Goal: Information Seeking & Learning: Learn about a topic

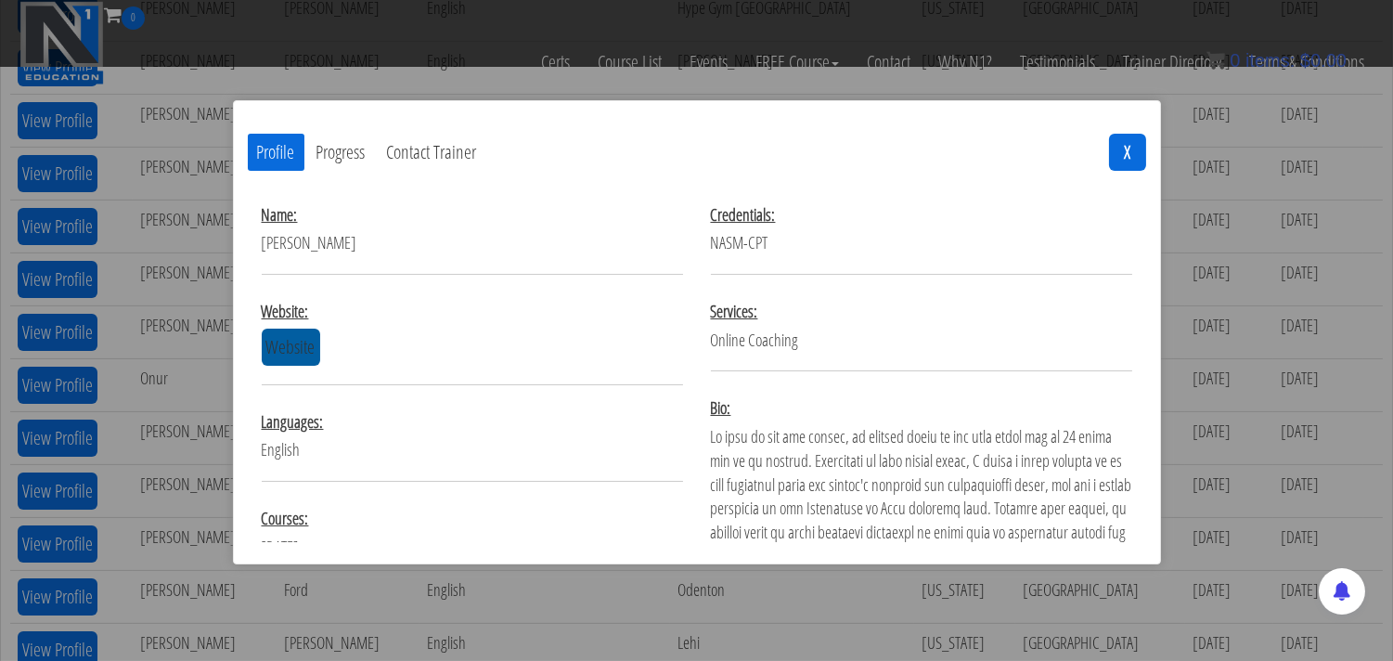
scroll to position [824, 0]
click at [281, 349] on link "Website" at bounding box center [291, 347] width 58 height 37
click at [1126, 147] on button "X" at bounding box center [1127, 152] width 37 height 37
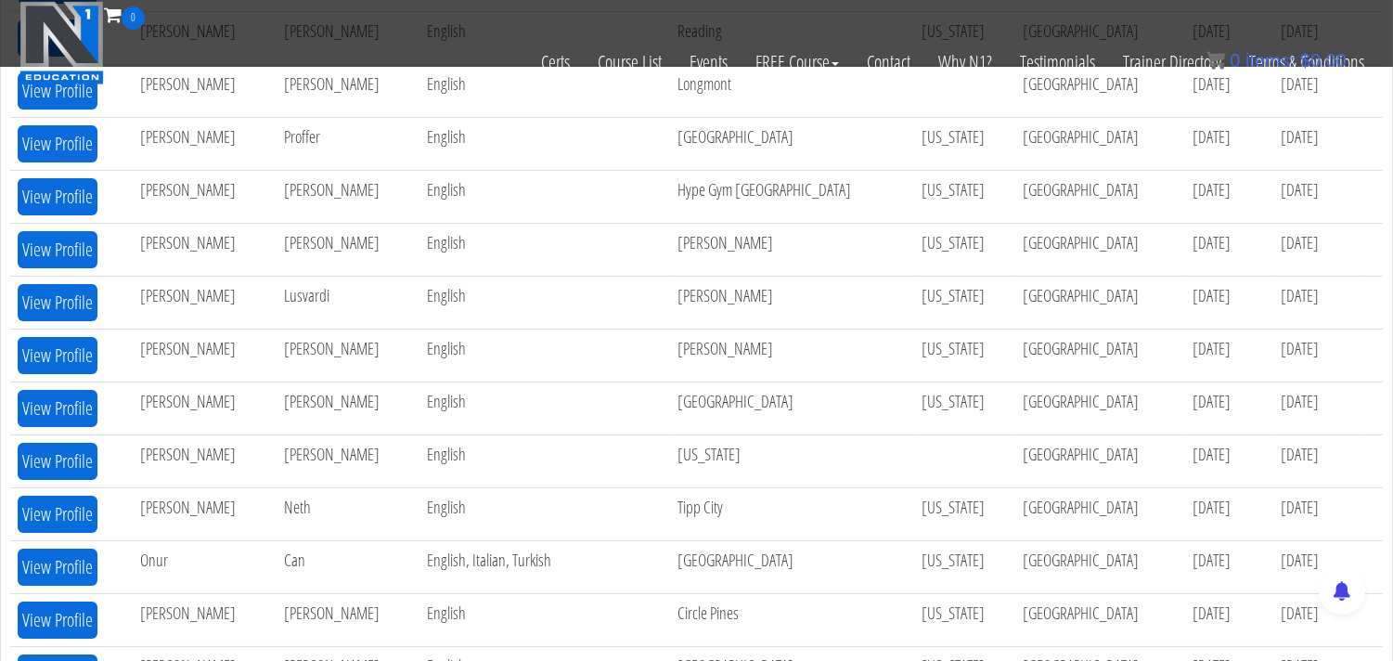
scroll to position [645, 0]
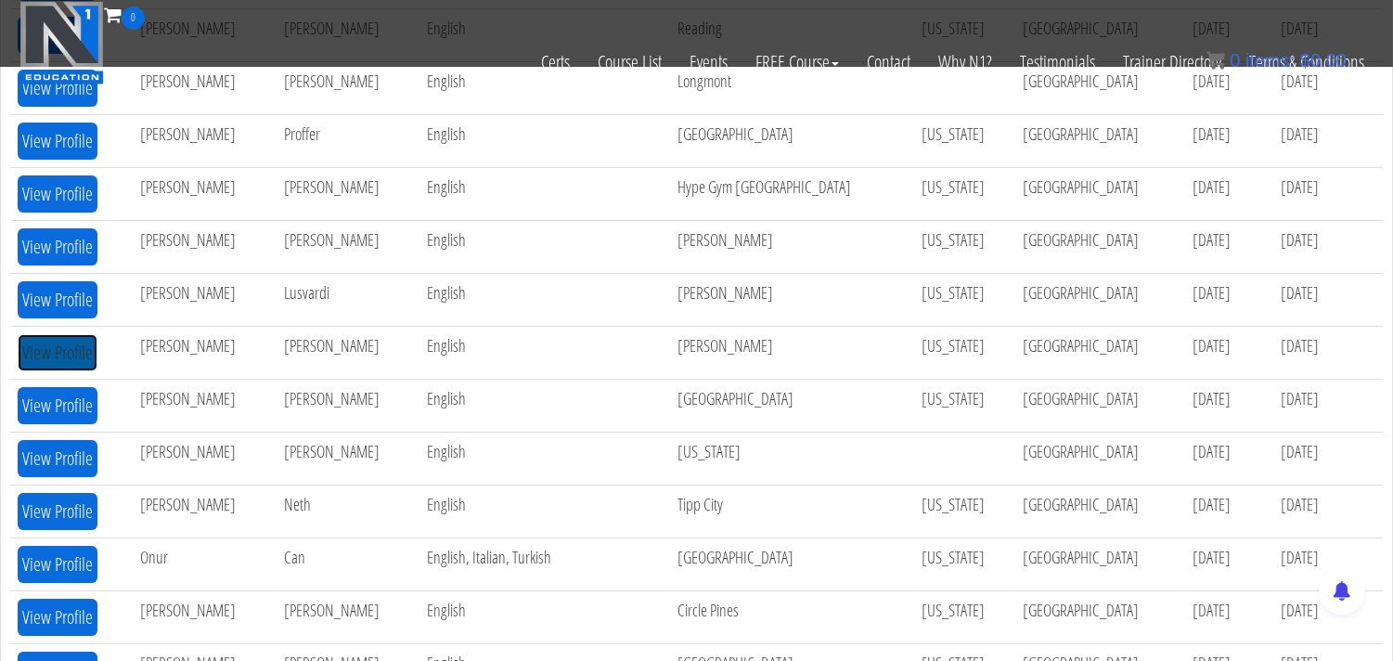
click at [65, 350] on button "View Profile" at bounding box center [58, 352] width 80 height 37
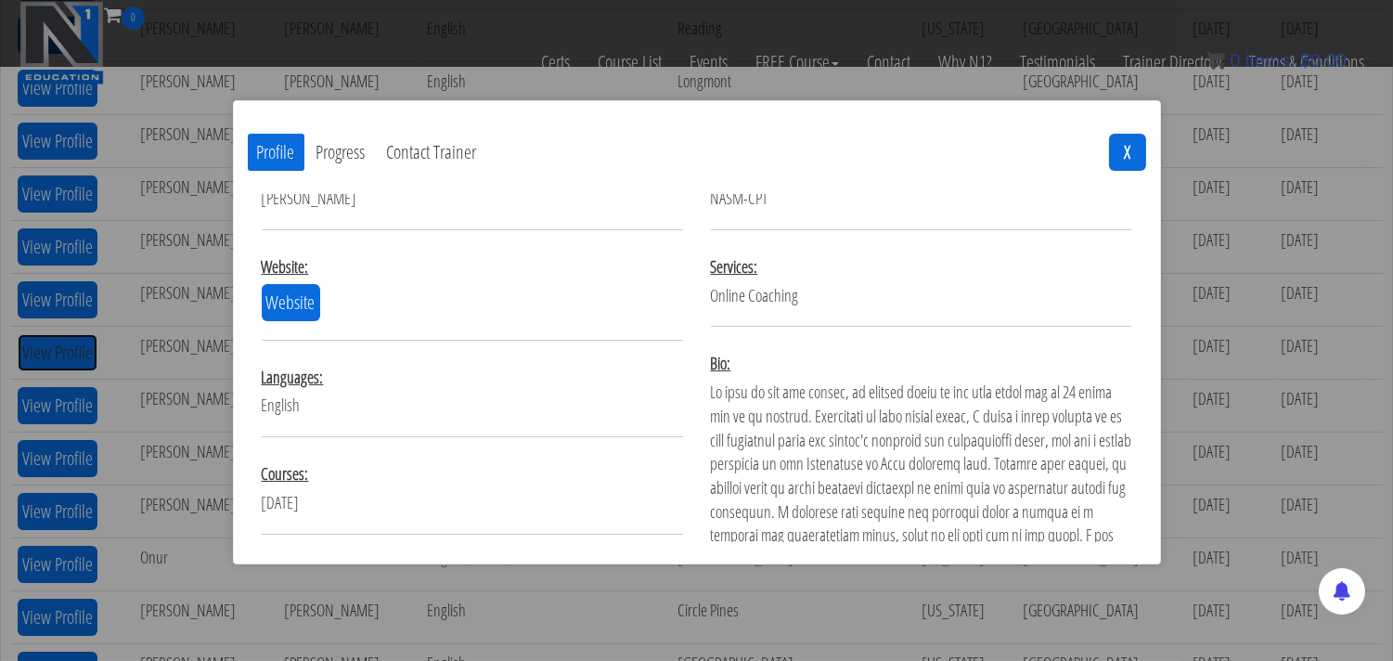
scroll to position [0, 0]
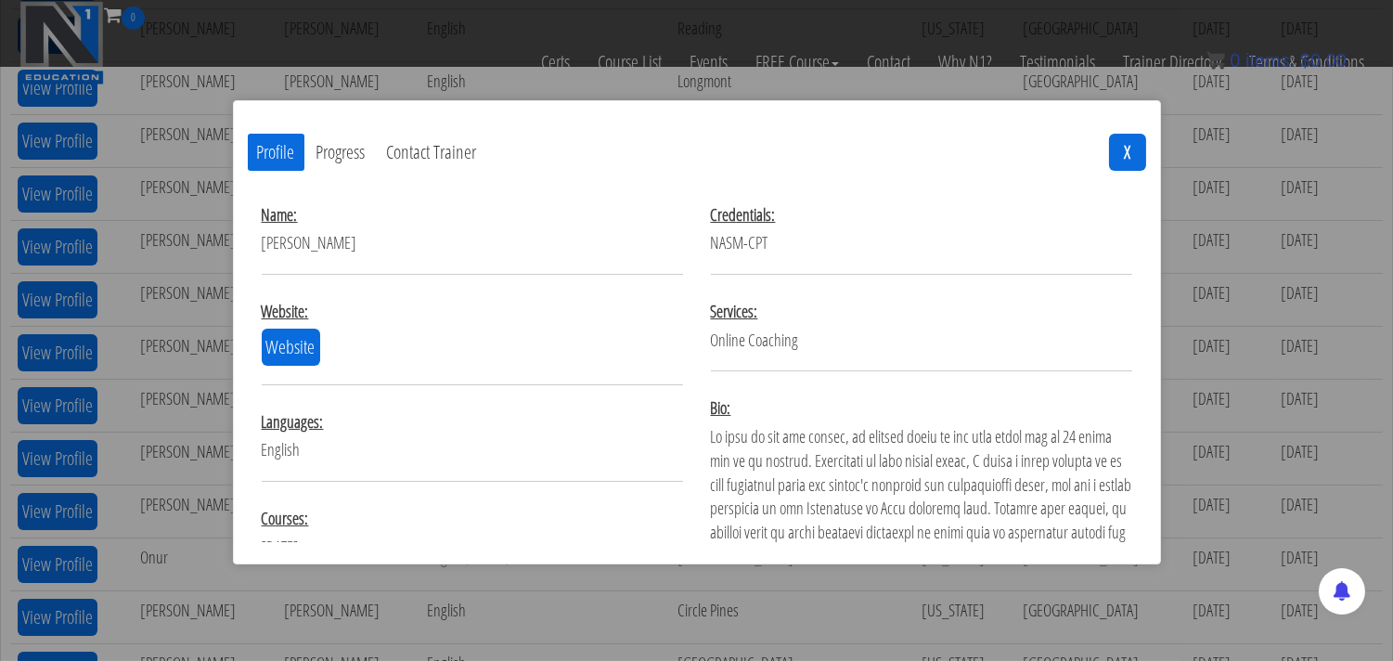
click at [425, 159] on button "Contact Trainer" at bounding box center [432, 152] width 109 height 37
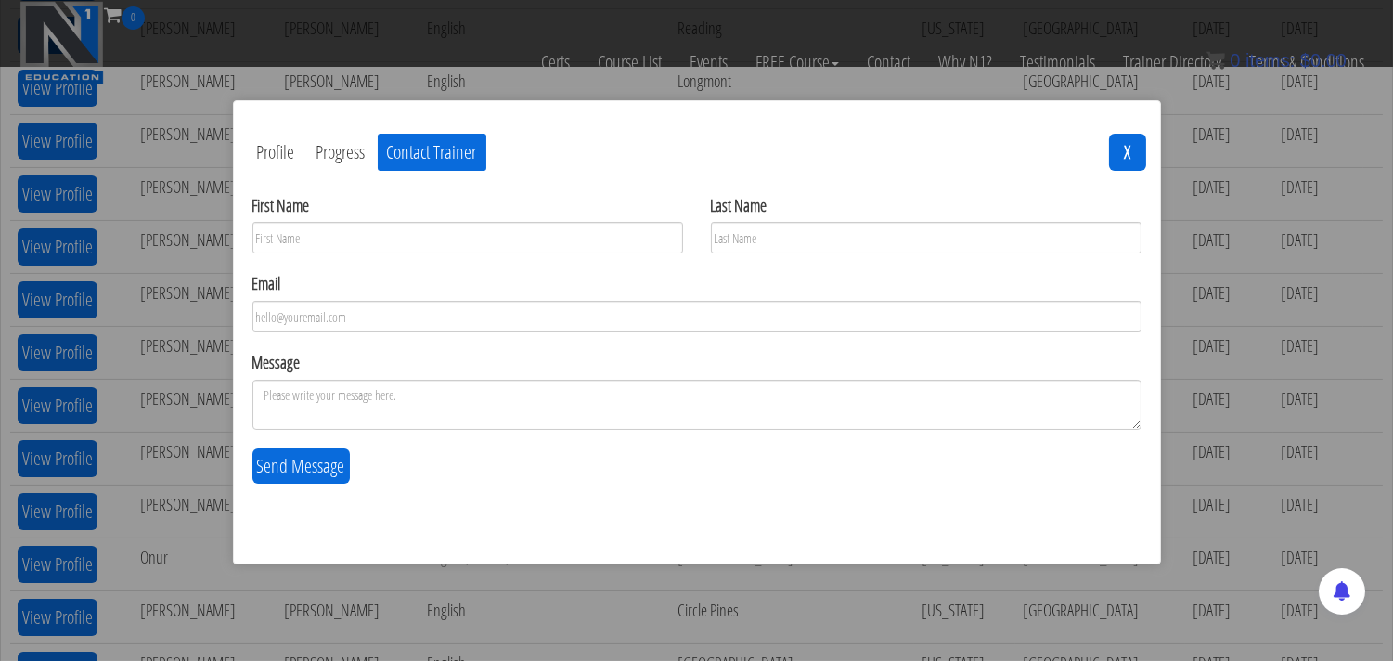
click at [332, 152] on button "Progress" at bounding box center [341, 152] width 68 height 37
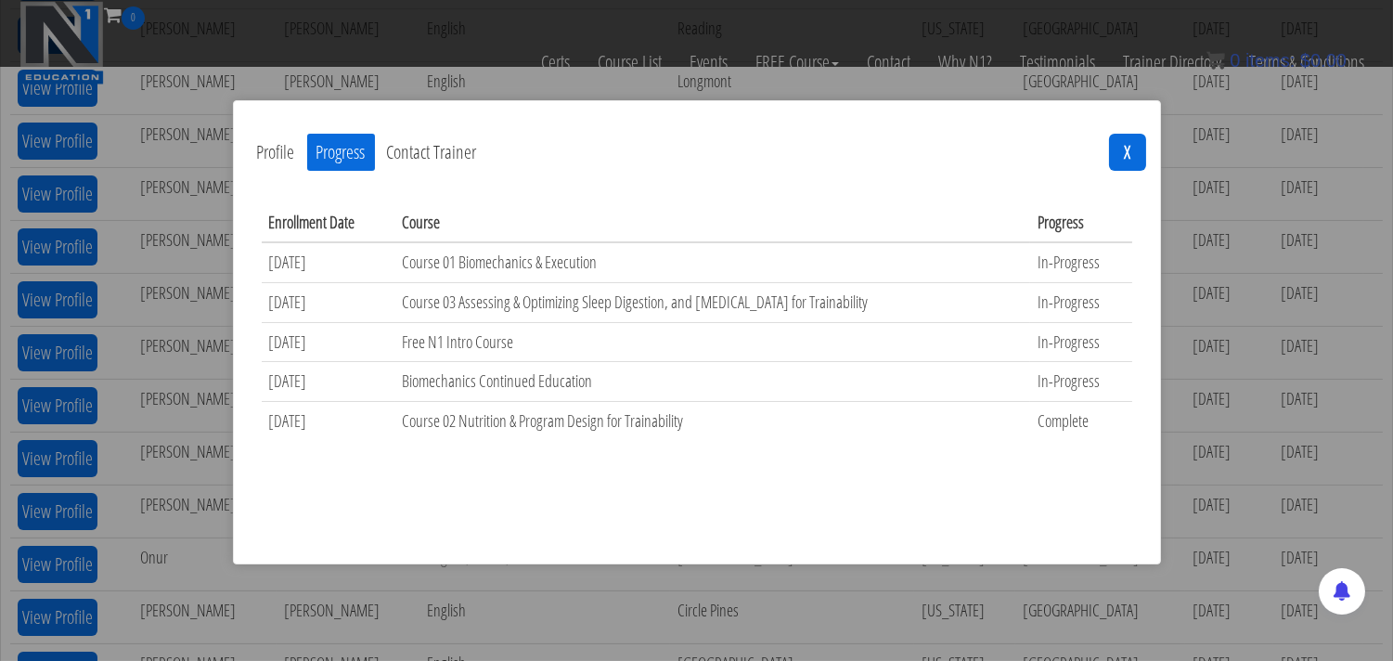
click at [274, 155] on button "Profile" at bounding box center [276, 152] width 57 height 37
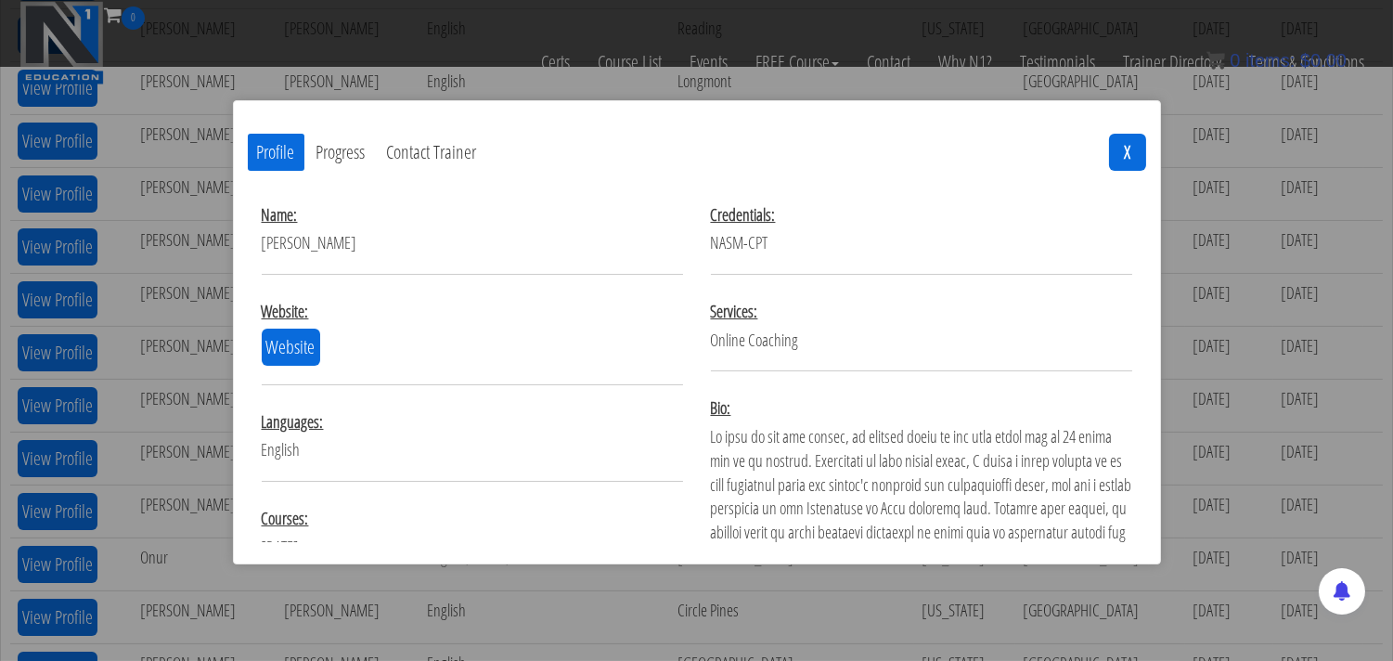
drag, startPoint x: 343, startPoint y: 238, endPoint x: 264, endPoint y: 246, distance: 79.2
click at [264, 246] on div "Name: William Seibel" at bounding box center [472, 238] width 421 height 71
copy div "William Seibel"
click at [1132, 146] on button "X" at bounding box center [1127, 152] width 37 height 37
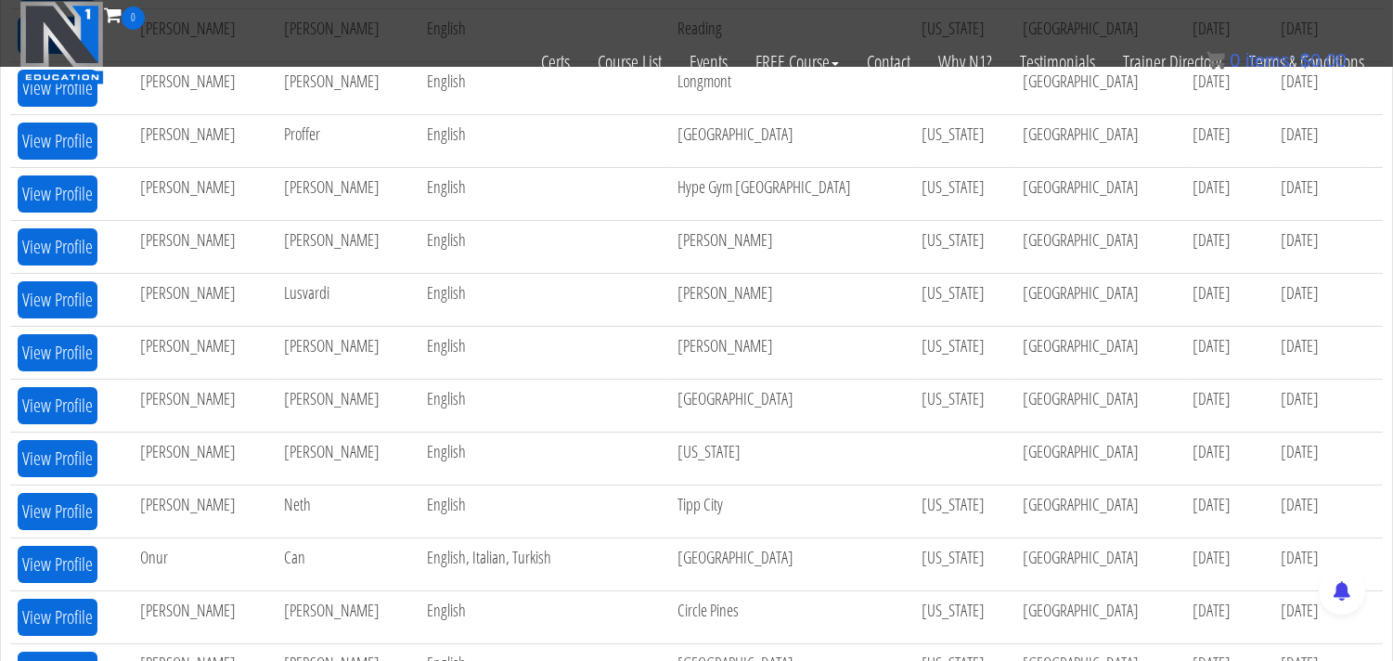
click at [432, 35] on div "Certs Course List Events FREE Course Course Preview – Biomechanics Course Previ…" at bounding box center [696, 62] width 1363 height 65
click at [635, 54] on link "Course List" at bounding box center [630, 62] width 92 height 65
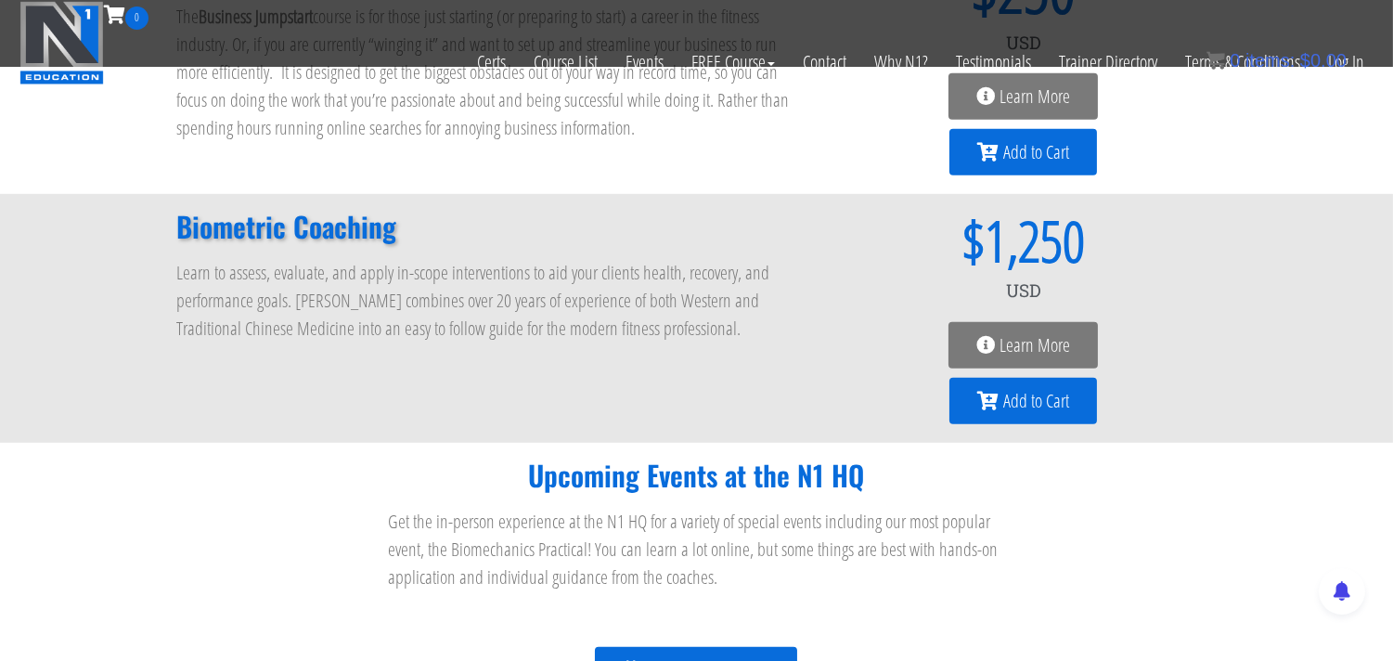
scroll to position [1959, 0]
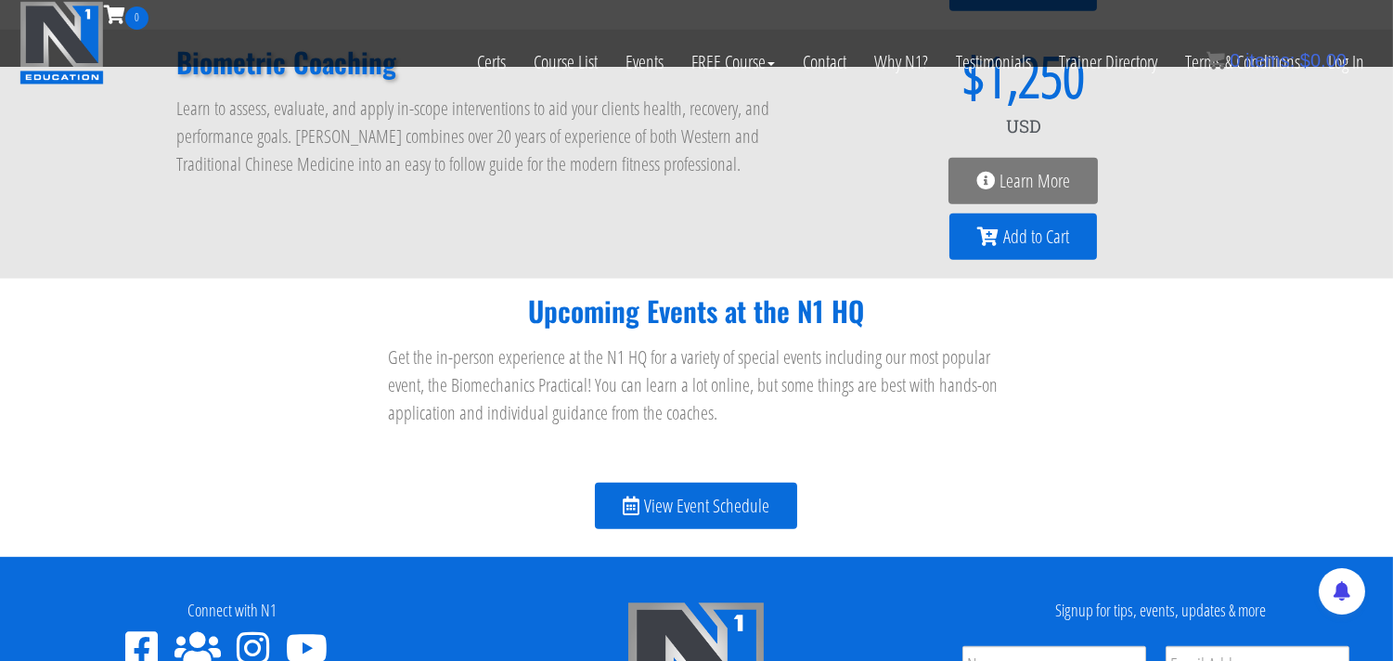
click at [691, 505] on span "View Event Schedule" at bounding box center [706, 505] width 125 height 19
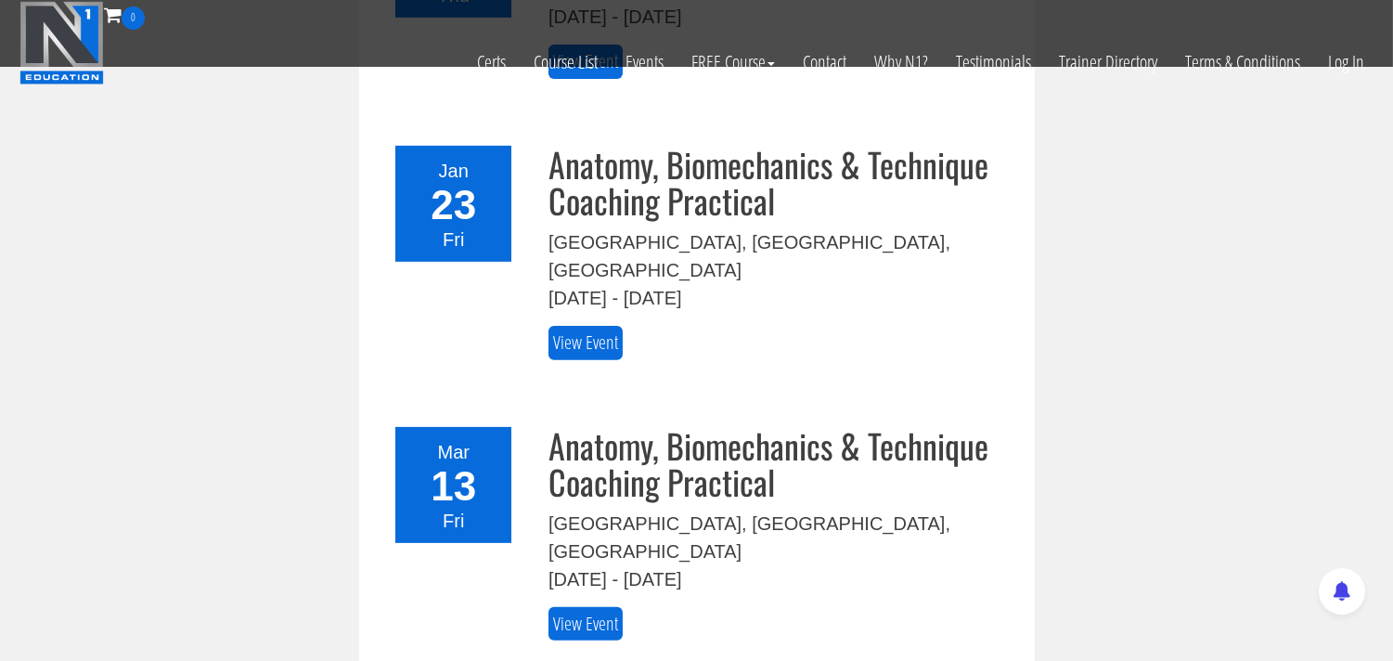
scroll to position [1237, 0]
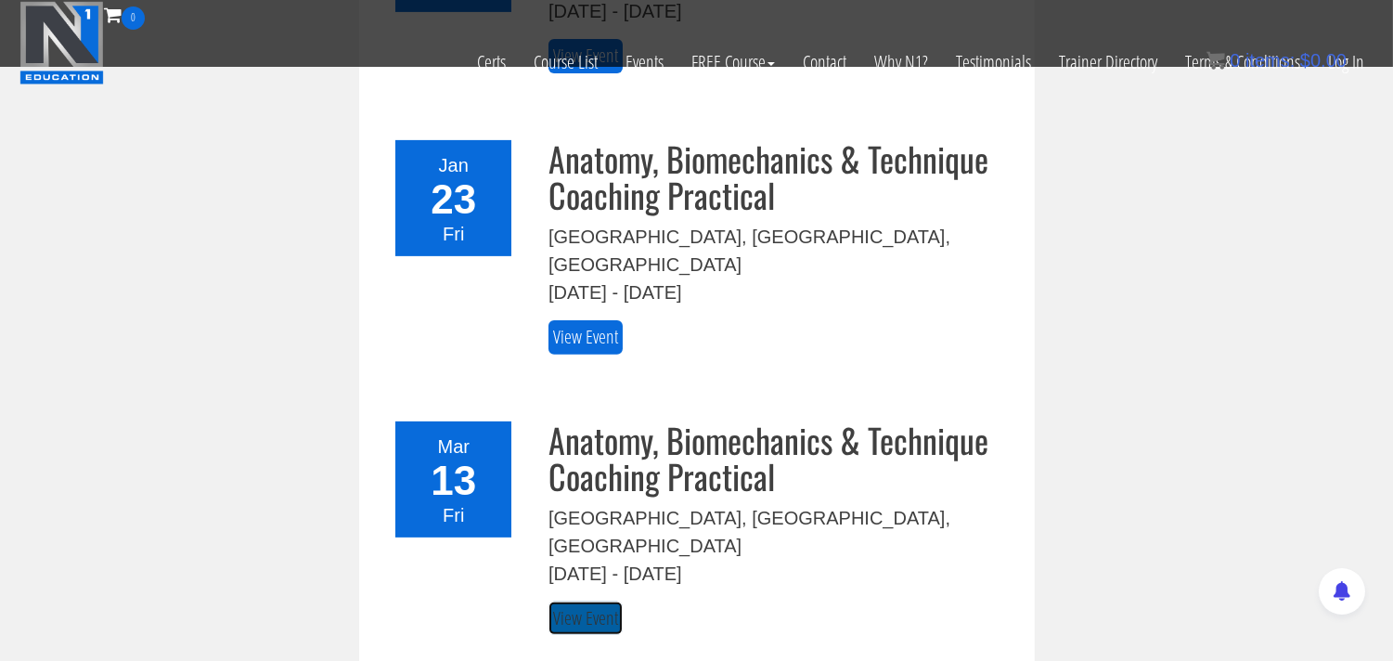
click at [595, 601] on link "View Event" at bounding box center [585, 618] width 74 height 34
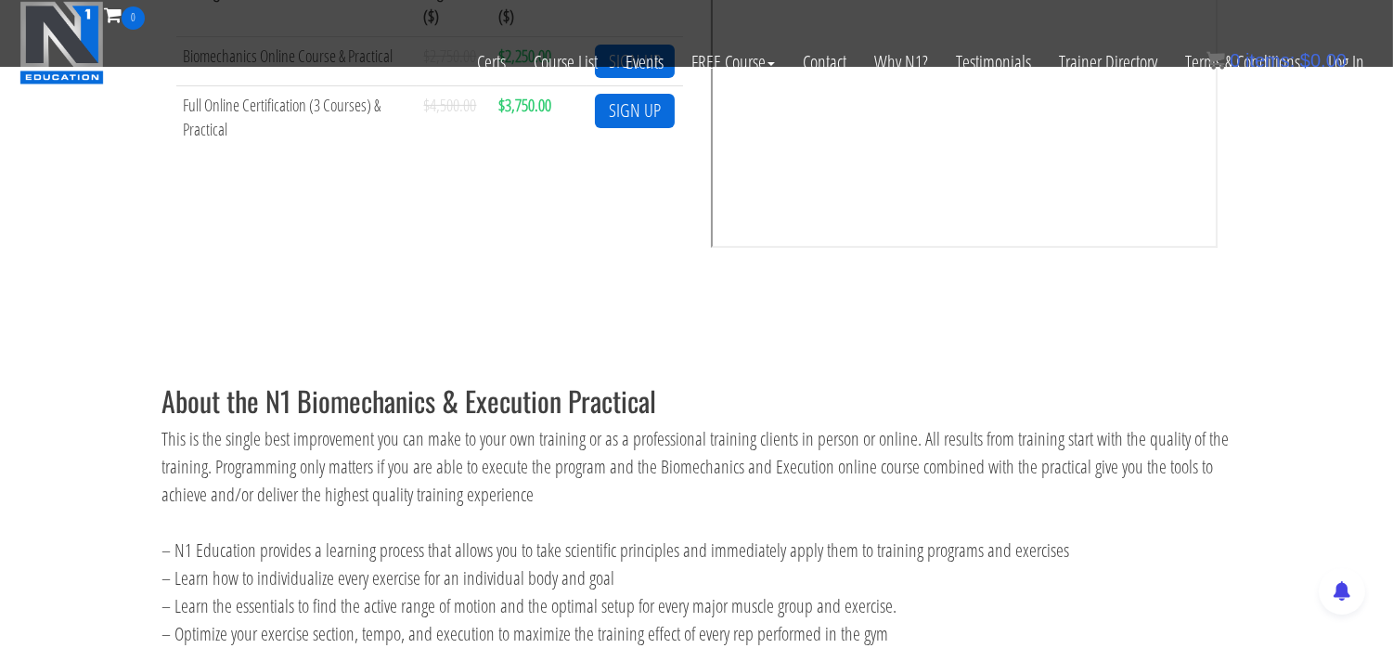
scroll to position [869, 0]
click at [647, 57] on link "Events" at bounding box center [645, 62] width 66 height 65
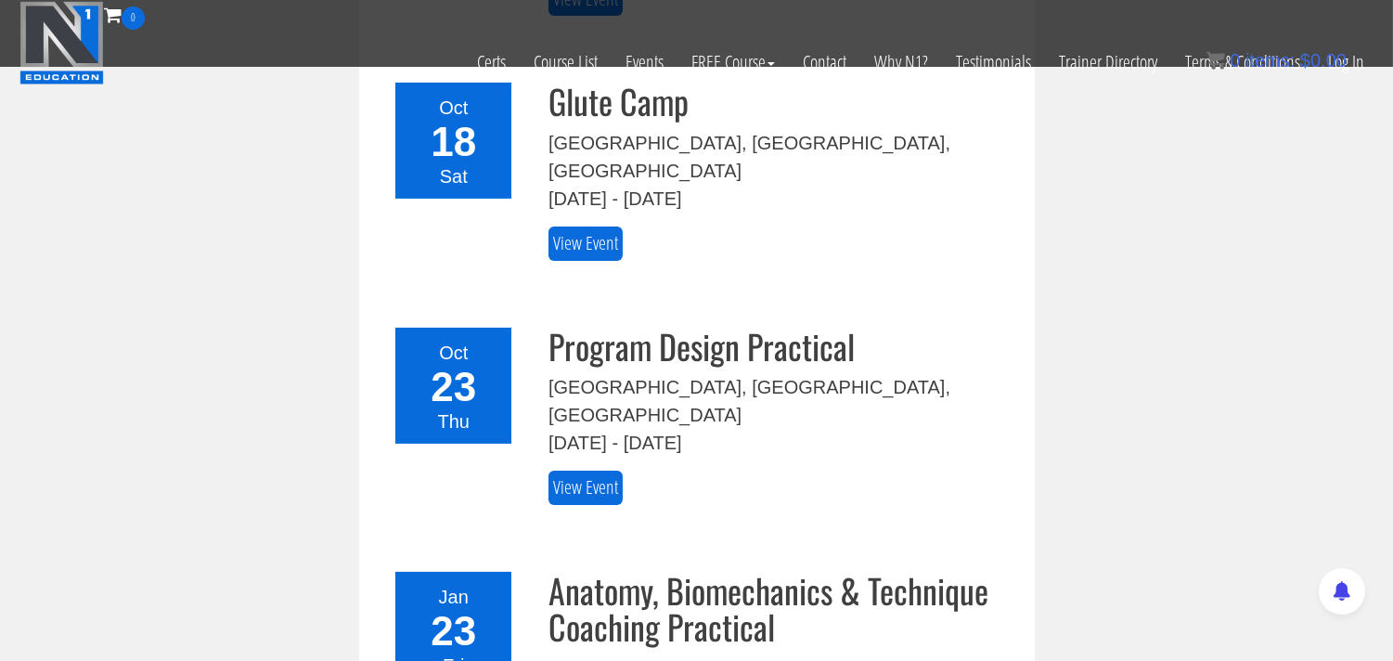
scroll to position [928, 0]
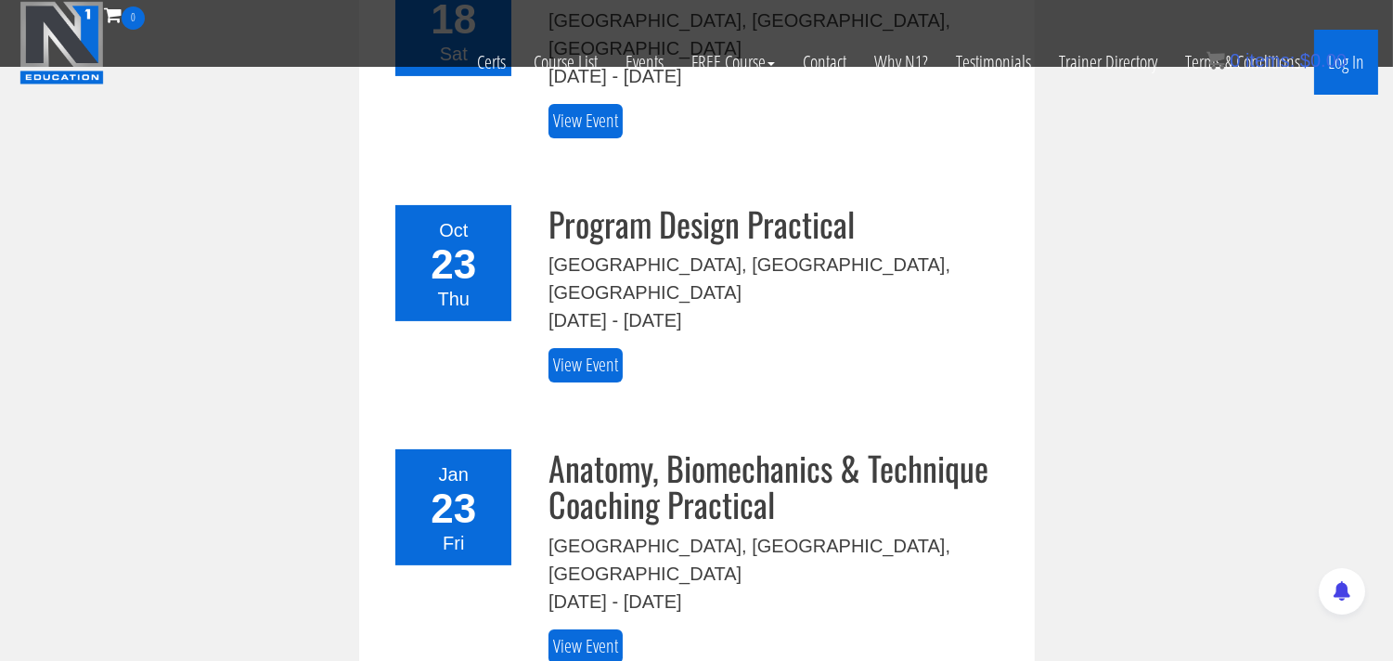
click at [1348, 56] on link "Log In" at bounding box center [1346, 62] width 64 height 65
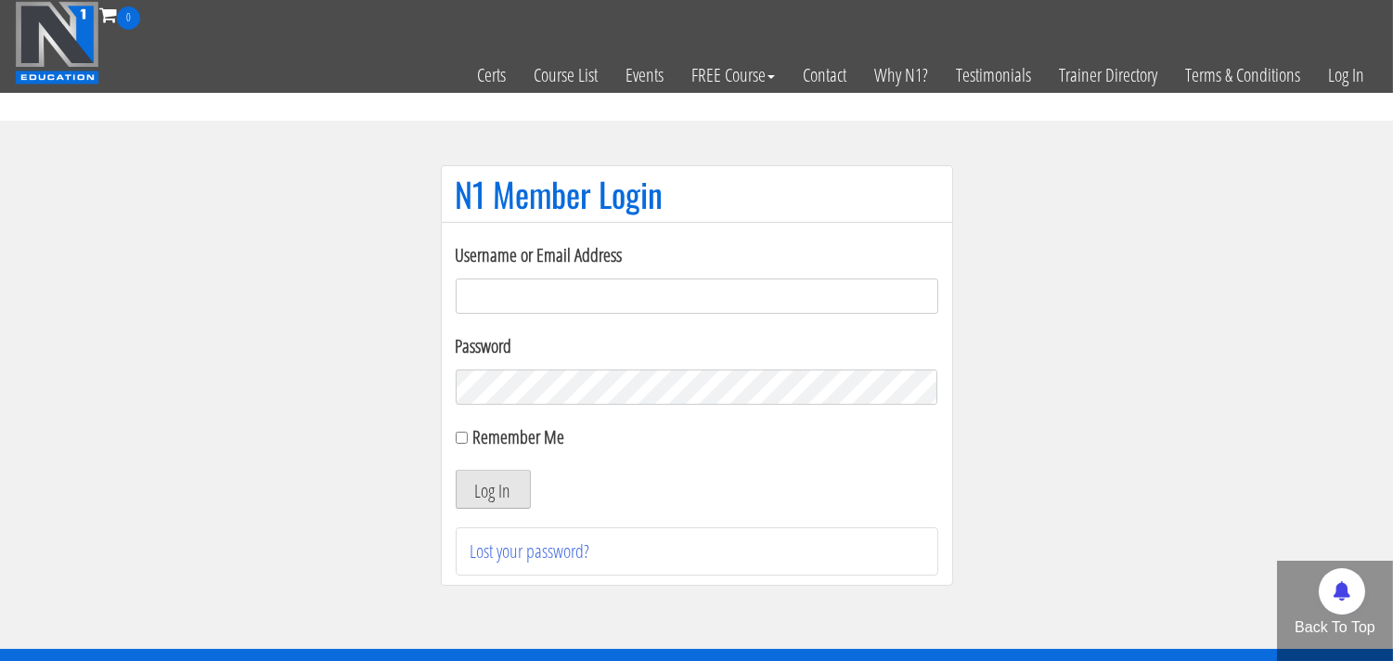
type input "[EMAIL_ADDRESS][DOMAIN_NAME]"
click at [494, 492] on button "Log In" at bounding box center [493, 489] width 75 height 39
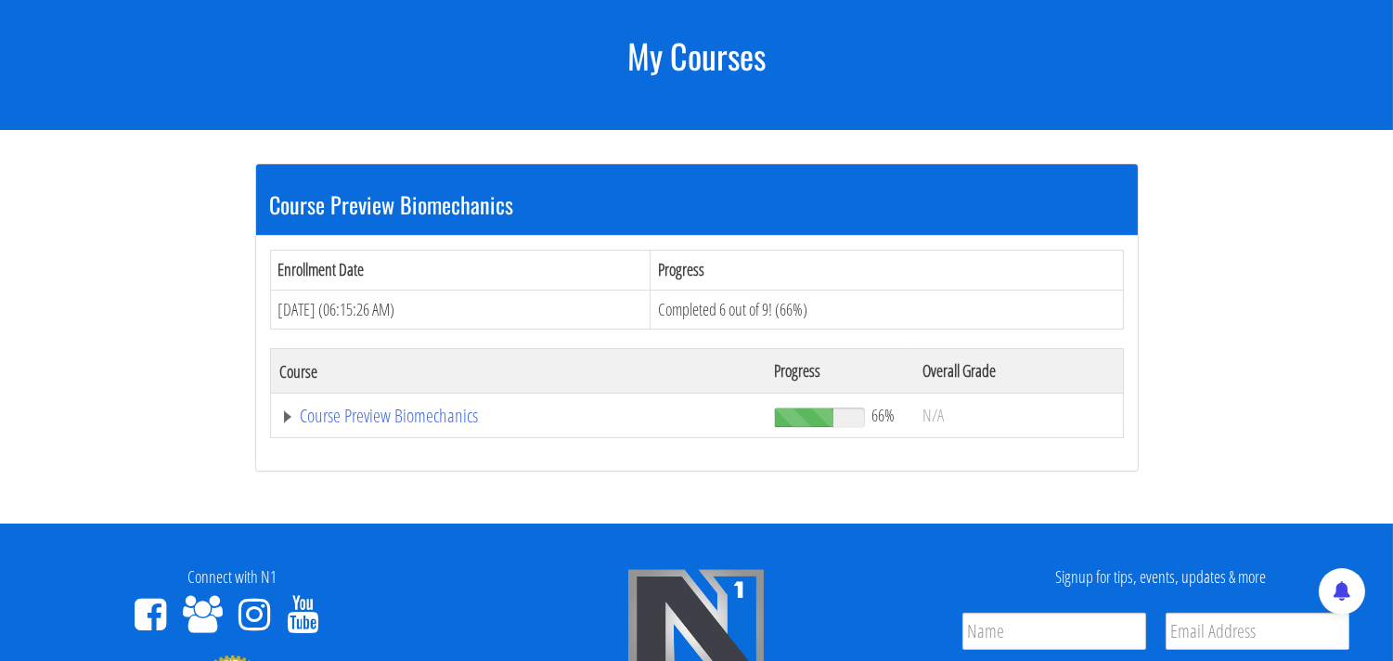
scroll to position [309, 0]
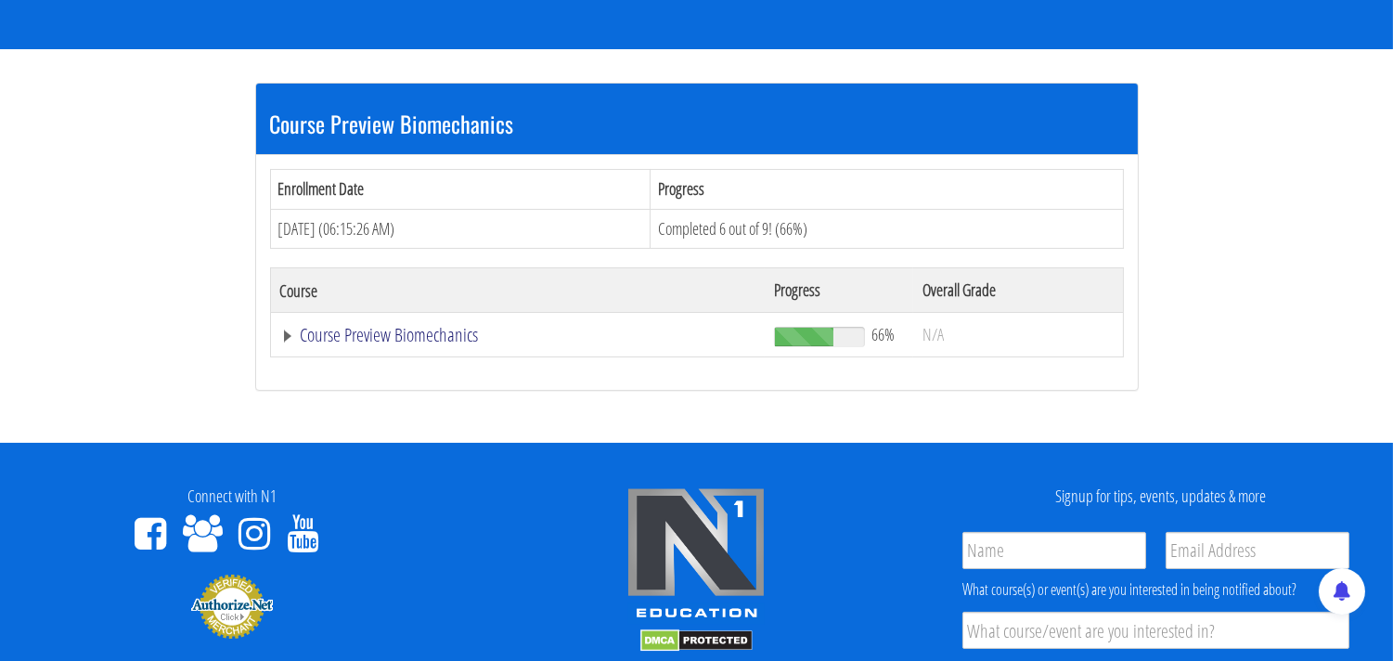
click at [344, 339] on link "Course Preview Biomechanics" at bounding box center [518, 335] width 476 height 19
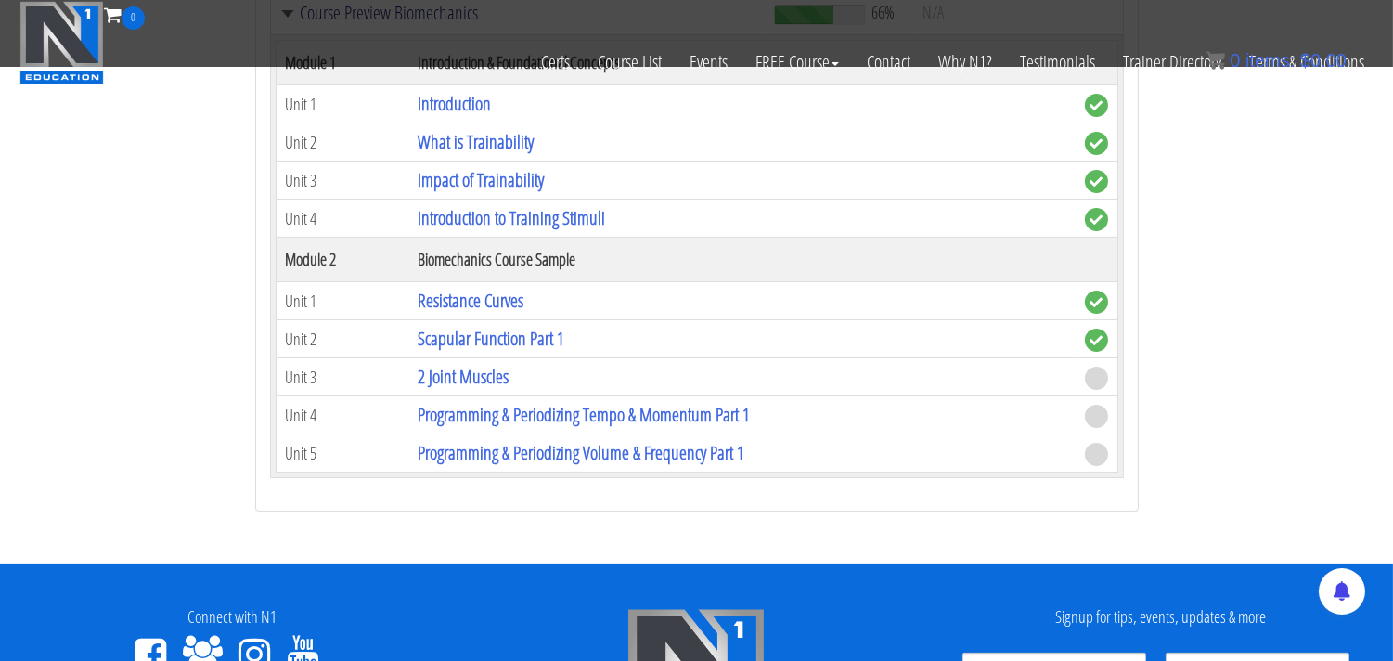
scroll to position [515, 0]
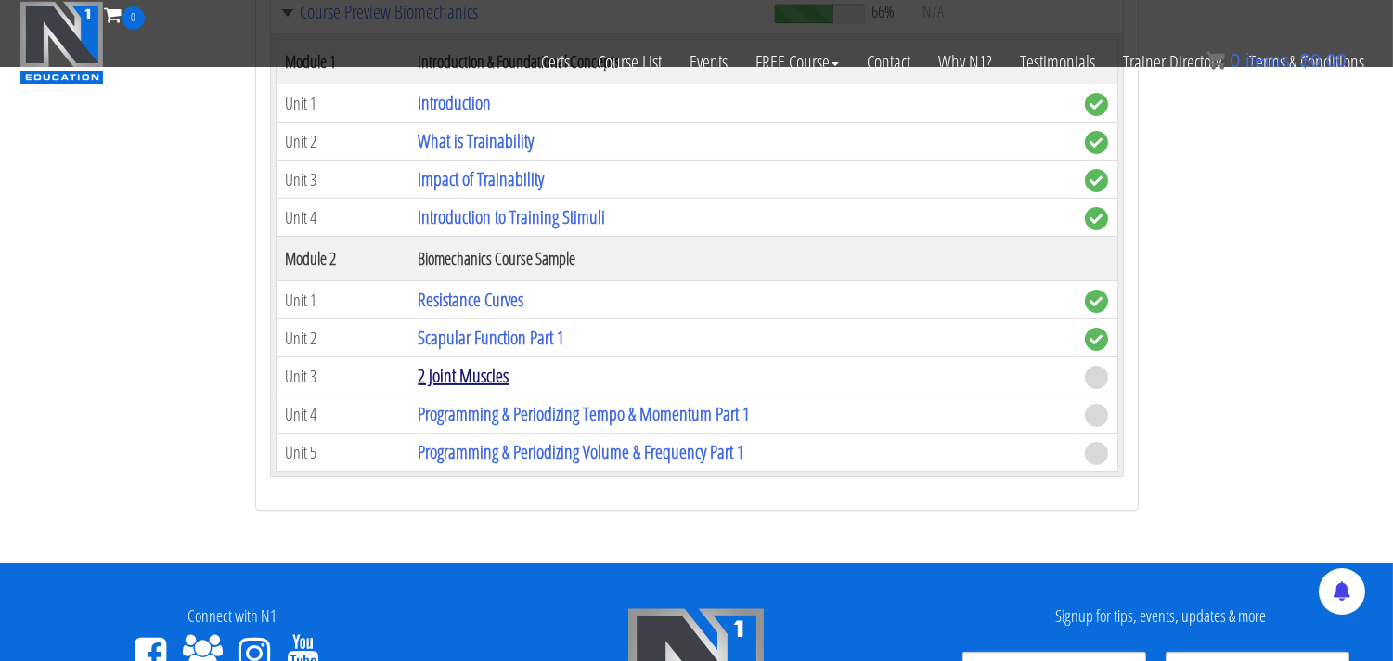
click at [474, 379] on link "2 Joint Muscles" at bounding box center [463, 375] width 91 height 25
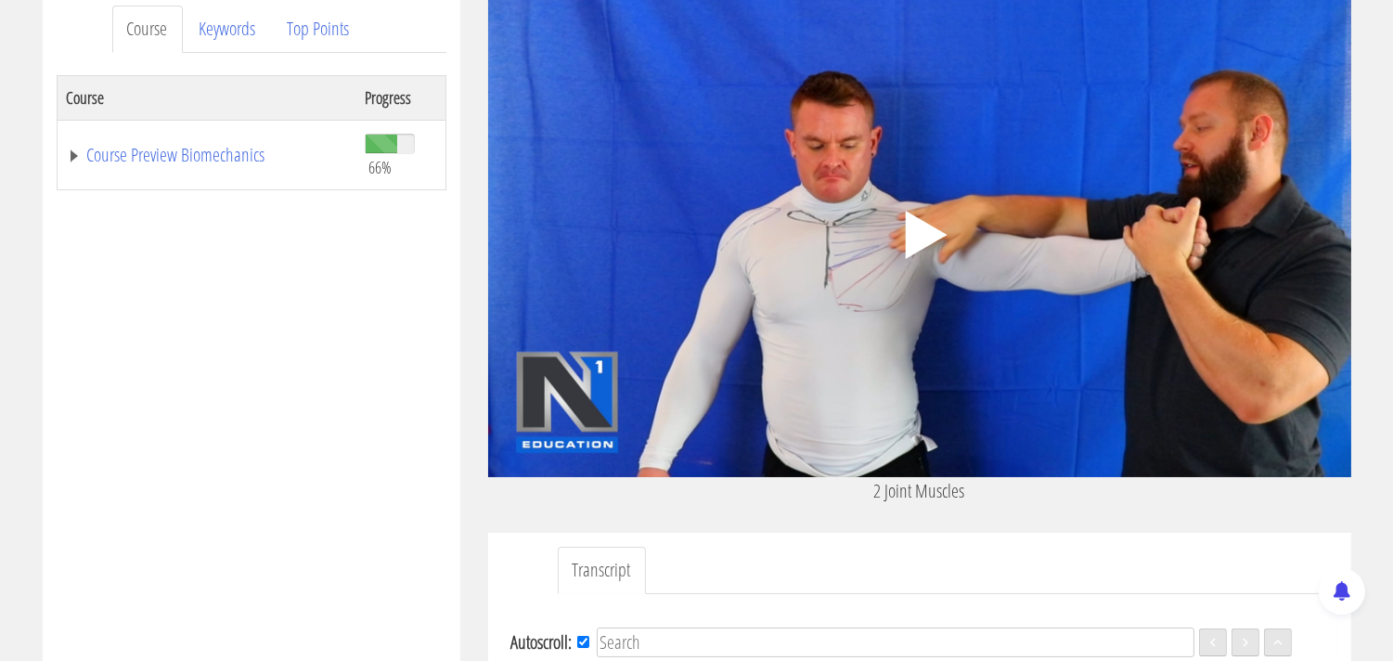
scroll to position [309, 0]
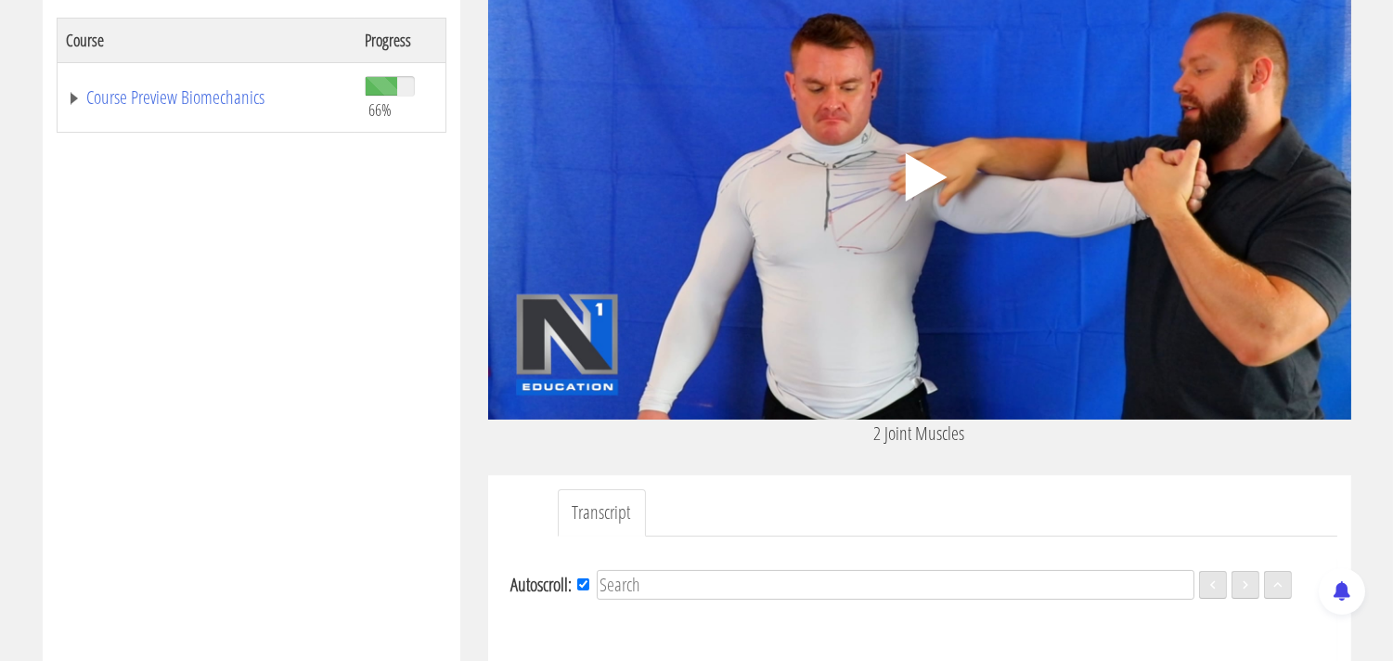
click at [925, 170] on polygon at bounding box center [926, 177] width 42 height 48
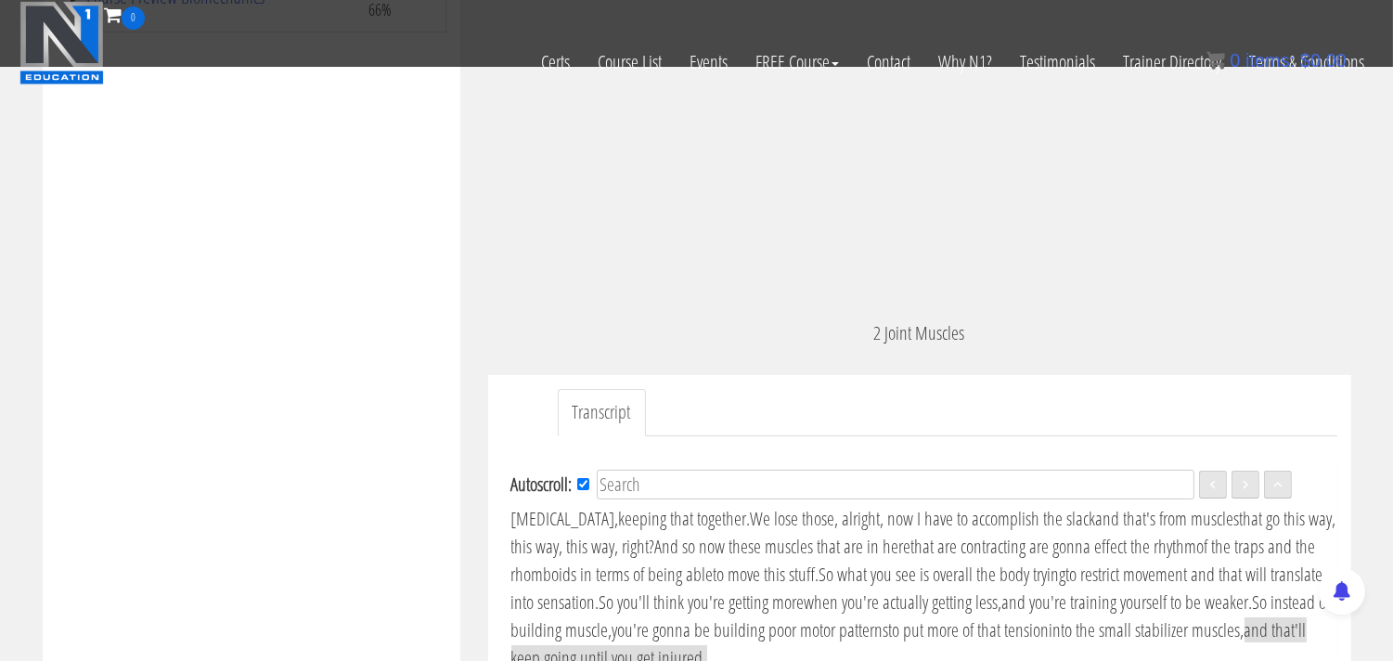
scroll to position [515, 0]
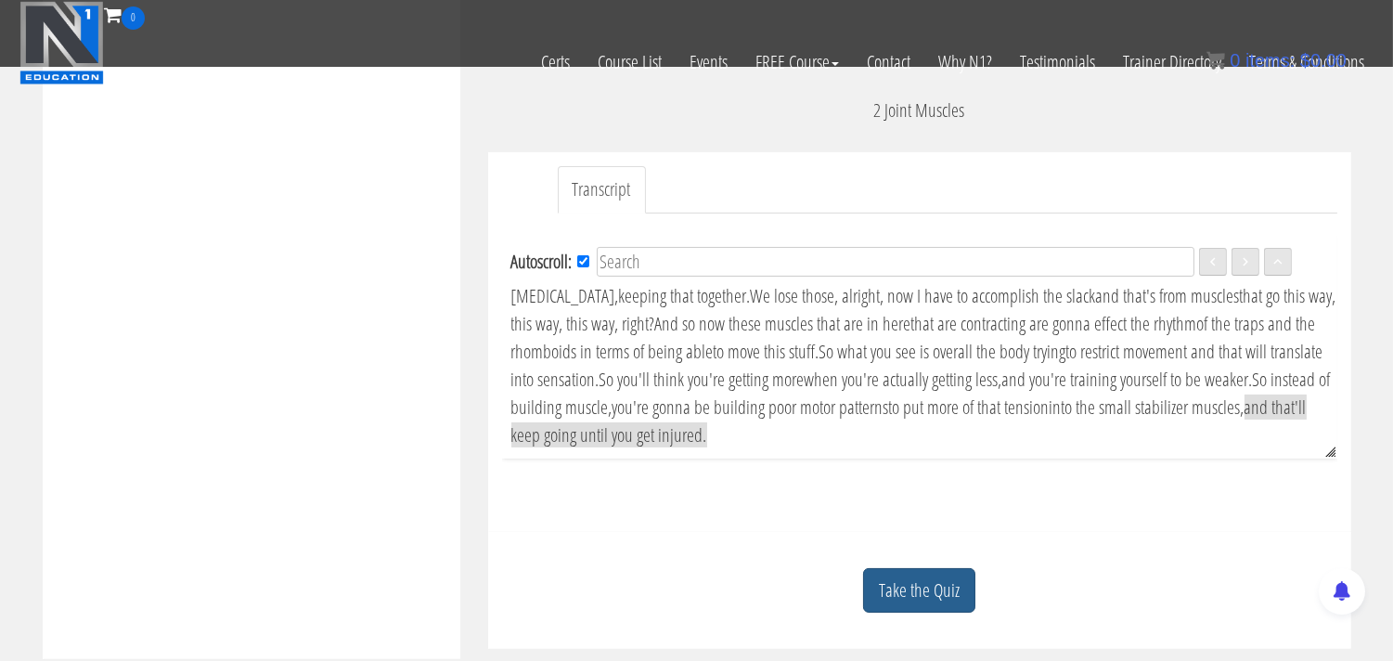
click at [912, 599] on link "Take the Quiz" at bounding box center [919, 590] width 112 height 45
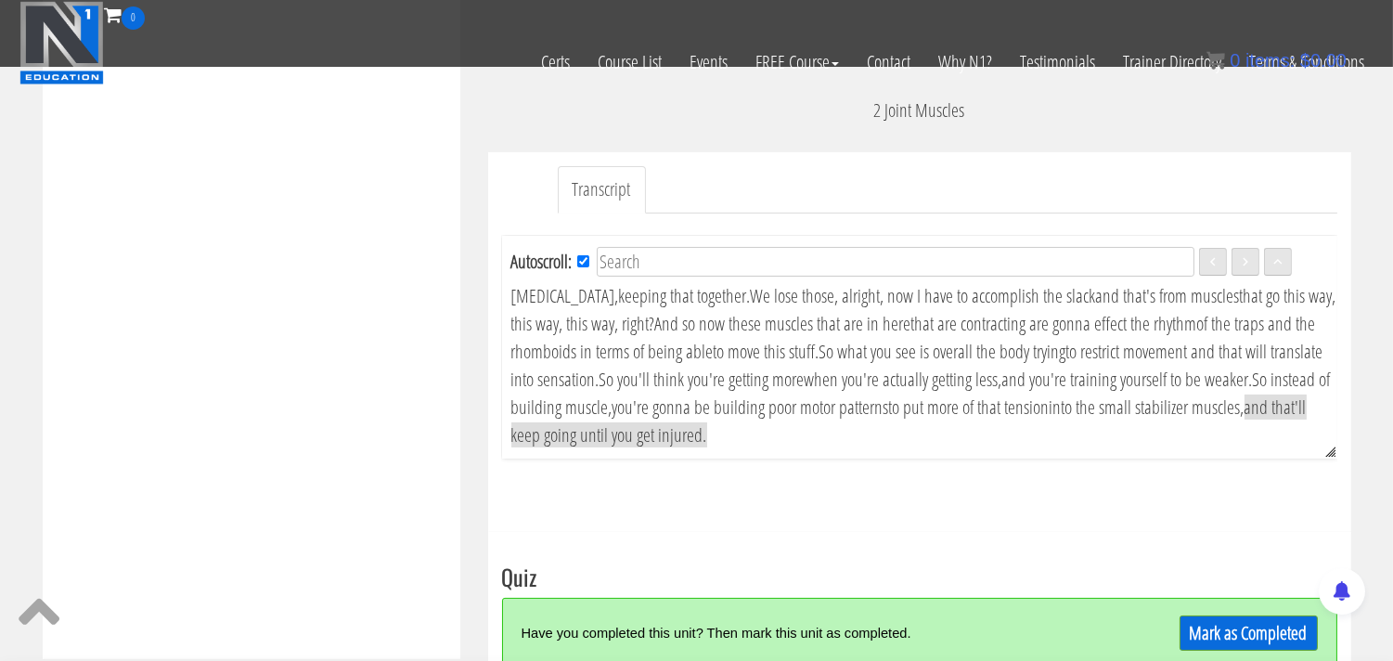
scroll to position [824, 0]
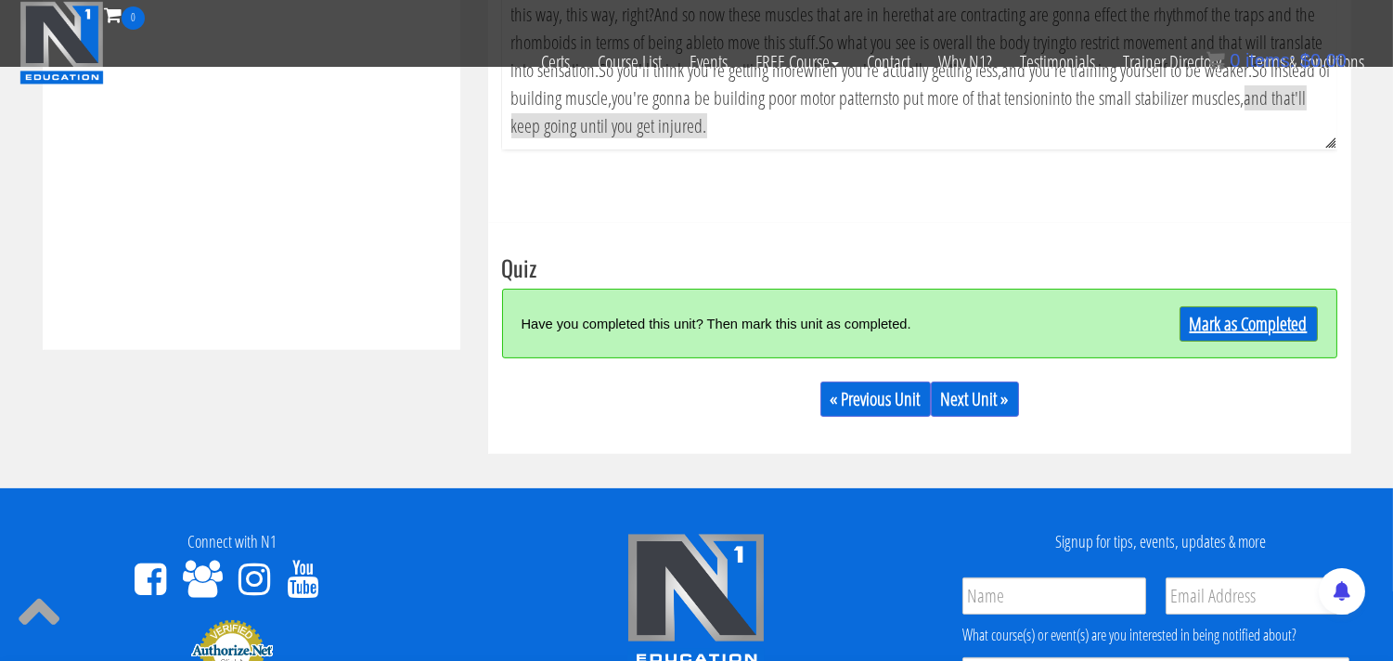
click at [1231, 327] on link "Mark as Completed" at bounding box center [1248, 323] width 138 height 35
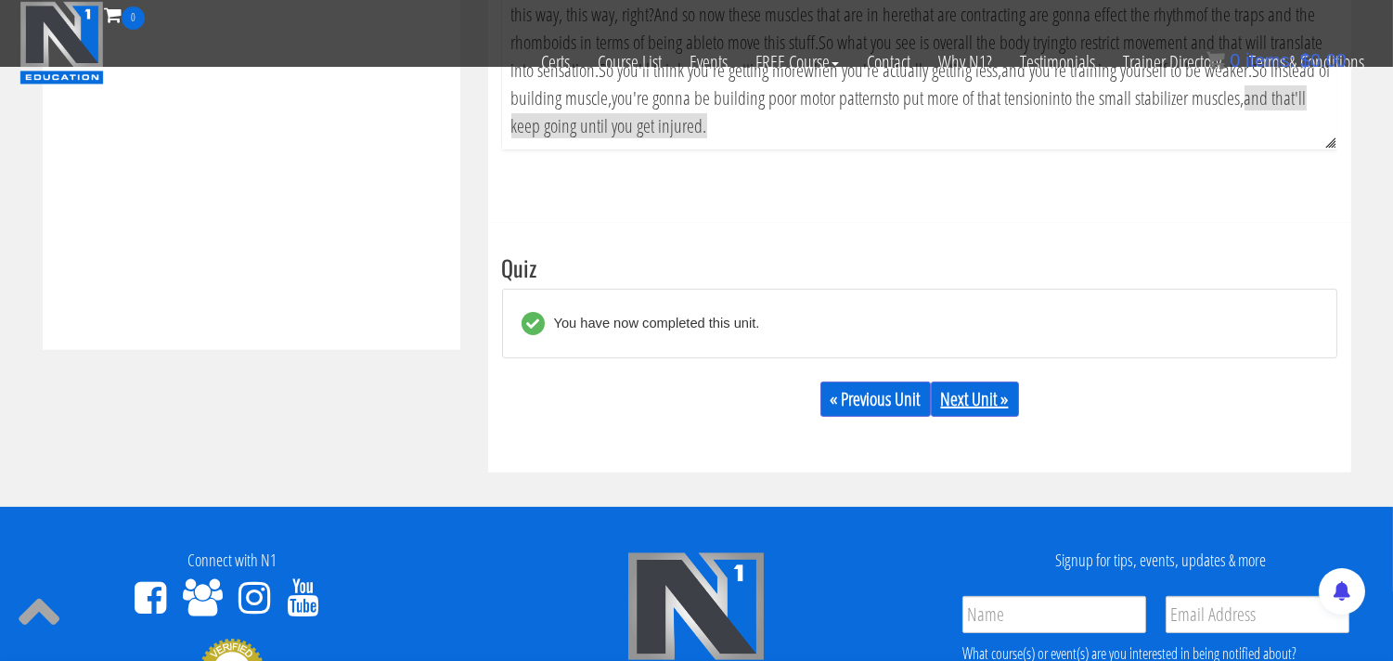
click at [979, 397] on link "Next Unit »" at bounding box center [975, 398] width 88 height 35
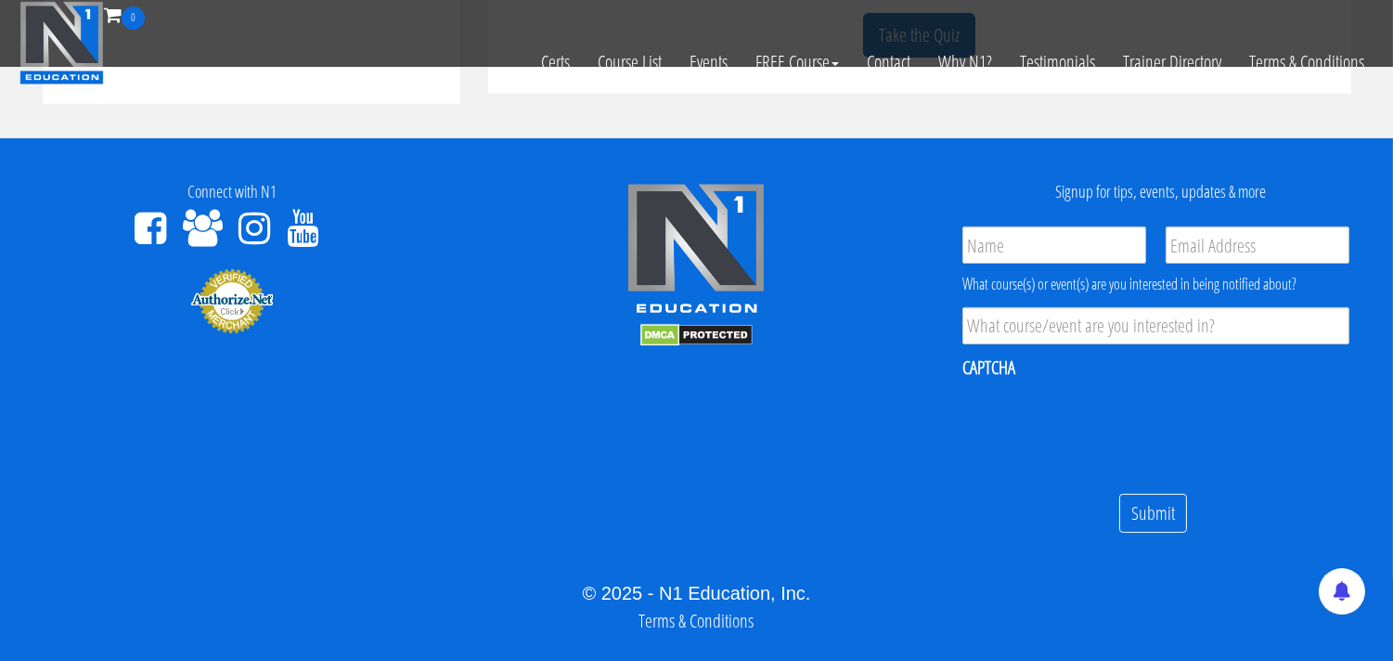
scroll to position [1112, 0]
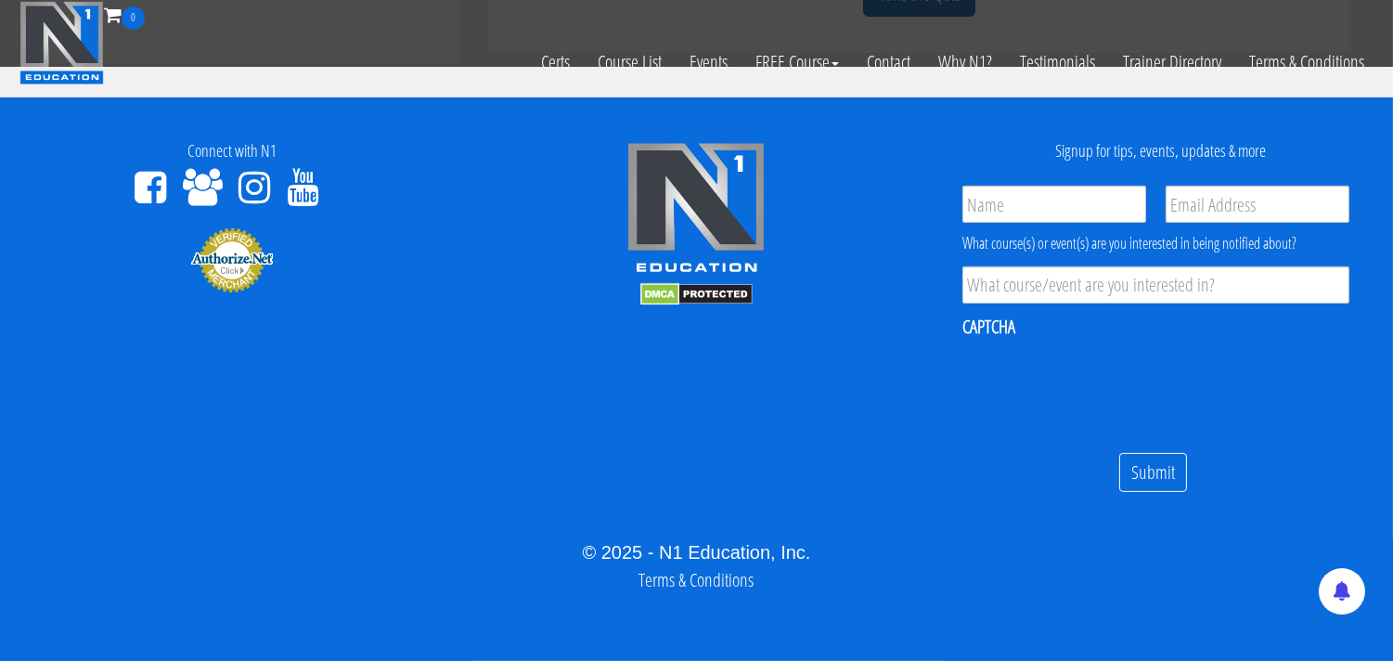
click at [258, 187] on icon at bounding box center [254, 187] width 32 height 37
click at [309, 187] on icon at bounding box center [303, 187] width 32 height 37
